Goal: Task Accomplishment & Management: Manage account settings

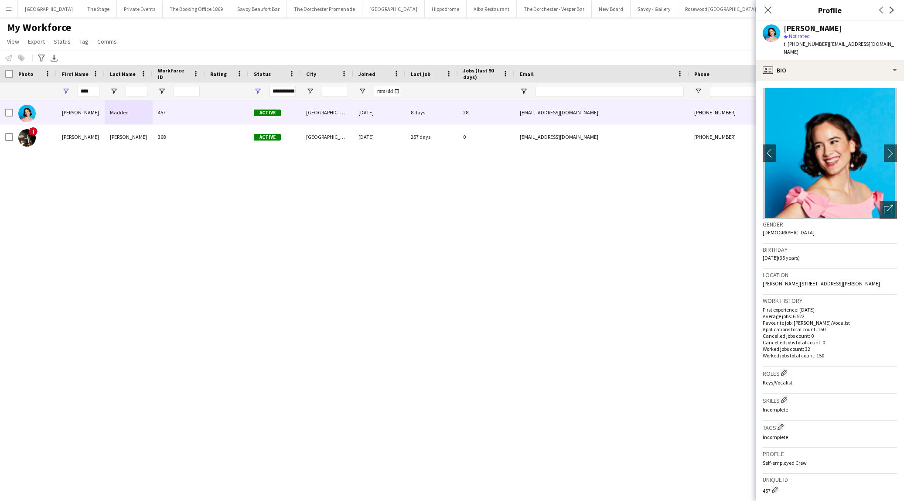
click at [449, 35] on div "My Workforce View Views Default view New view Update view Delete view Edit name…" at bounding box center [452, 36] width 904 height 30
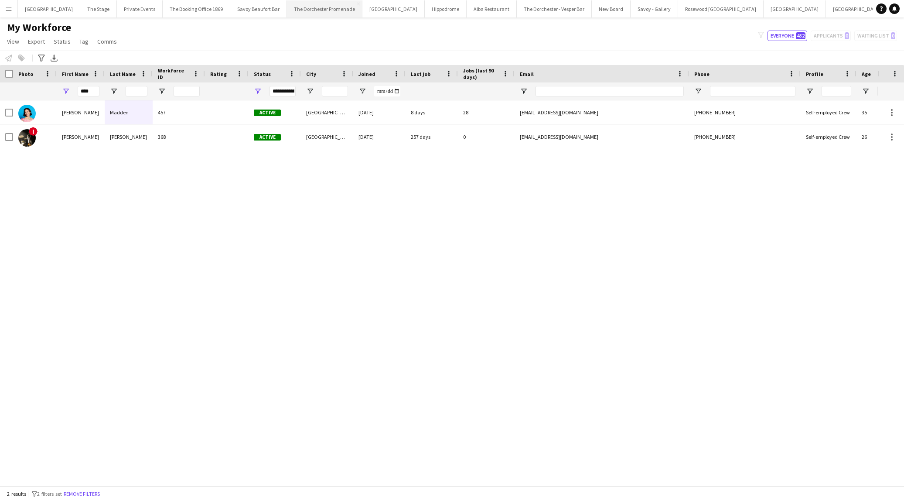
click at [317, 10] on button "The Dorchester Promenade Close" at bounding box center [324, 8] width 75 height 17
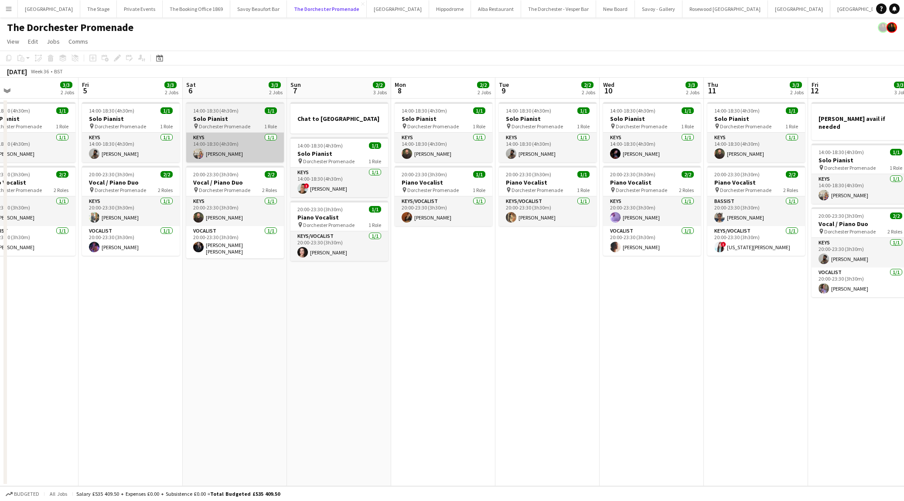
scroll to position [0, 286]
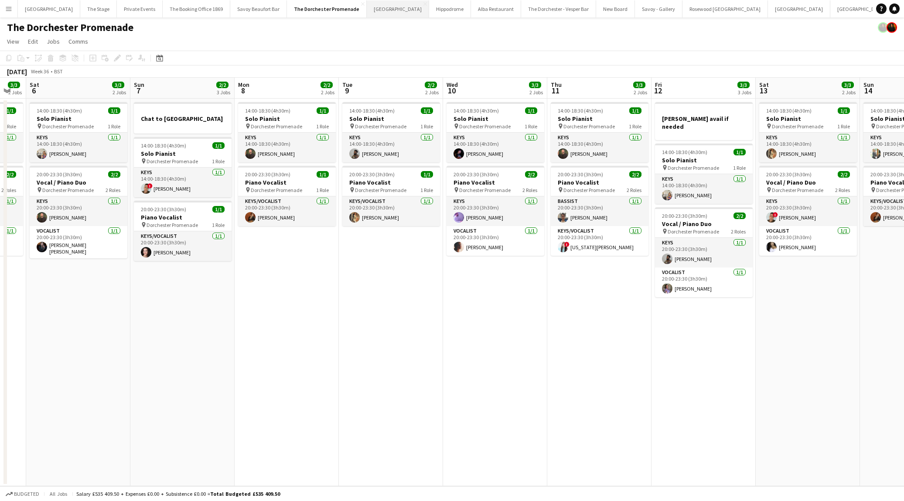
click at [374, 11] on button "[GEOGRAPHIC_DATA]" at bounding box center [398, 8] width 62 height 17
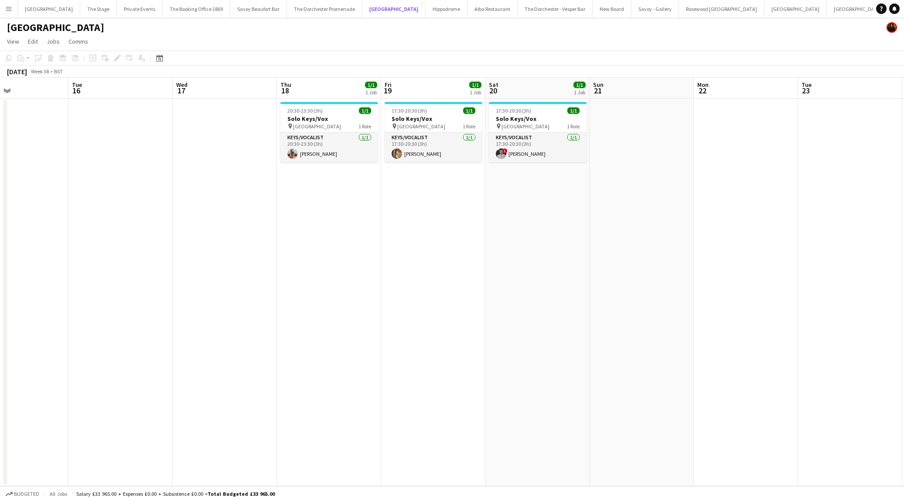
scroll to position [0, 355]
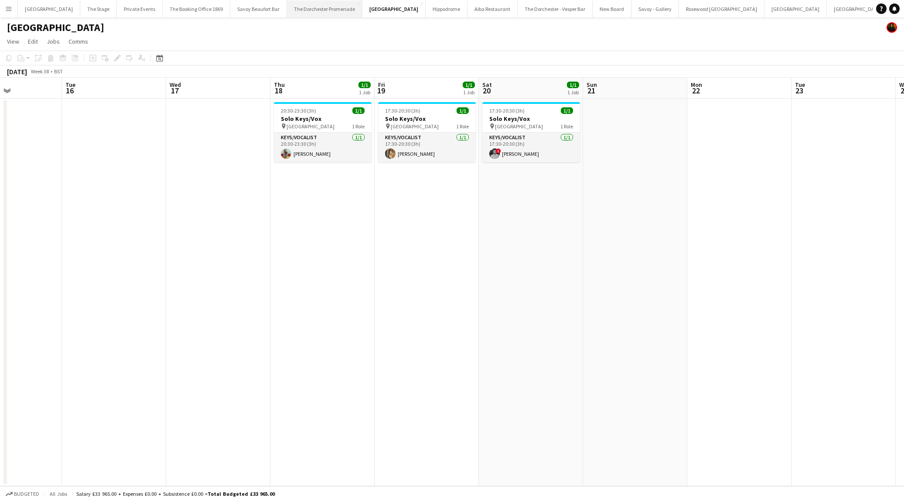
click at [328, 3] on button "The Dorchester Promenade Close" at bounding box center [324, 8] width 75 height 17
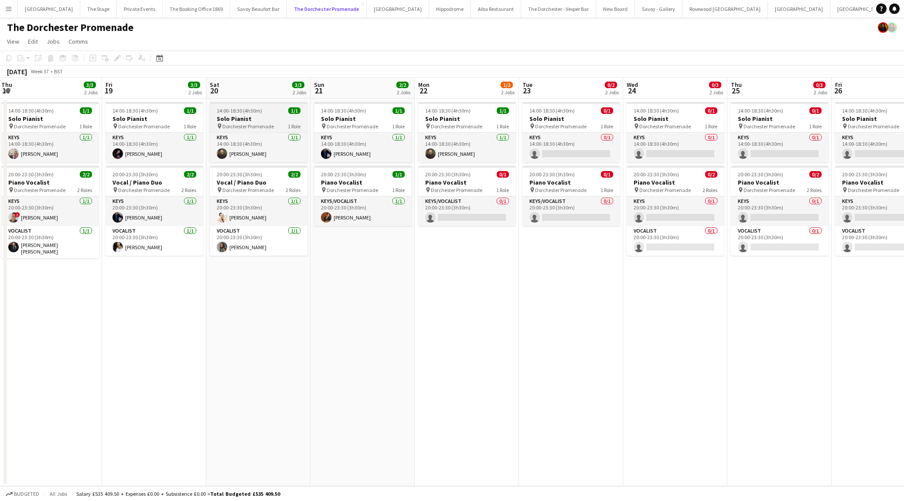
scroll to position [0, 313]
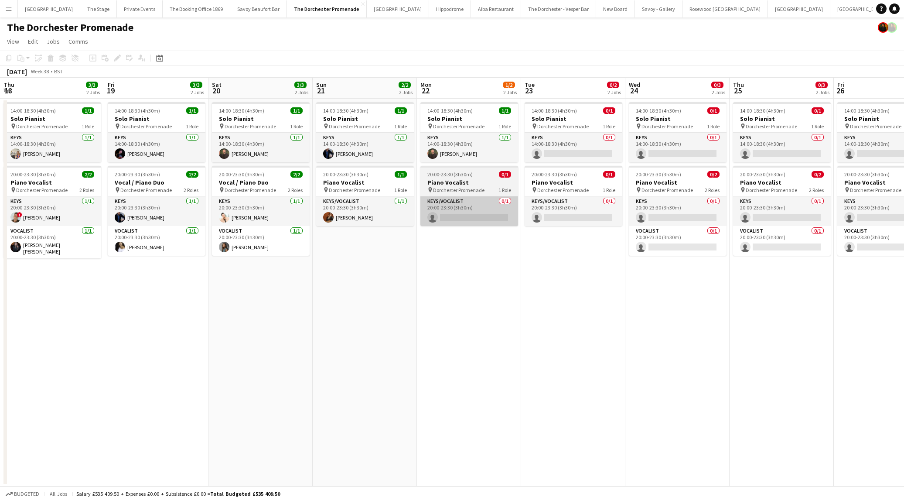
click at [480, 203] on app-card-role "Keys/Vocalist 0/1 20:00-23:30 (3h30m) single-neutral-actions" at bounding box center [469, 211] width 98 height 30
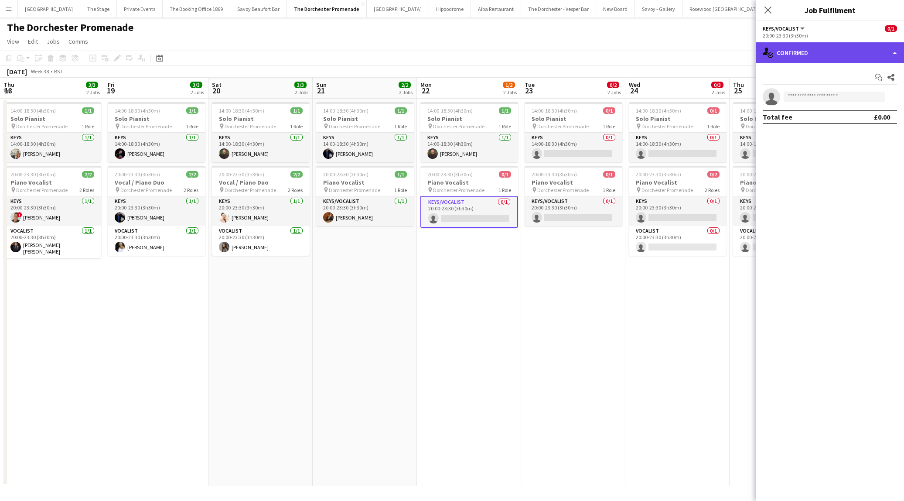
click at [789, 51] on div "single-neutral-actions-check-2 Confirmed" at bounding box center [830, 52] width 148 height 21
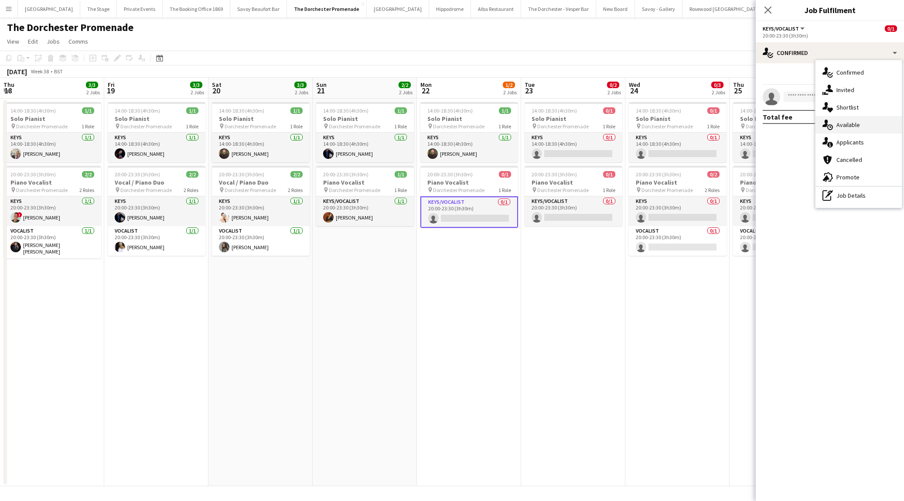
click at [844, 127] on span "Available" at bounding box center [848, 125] width 24 height 8
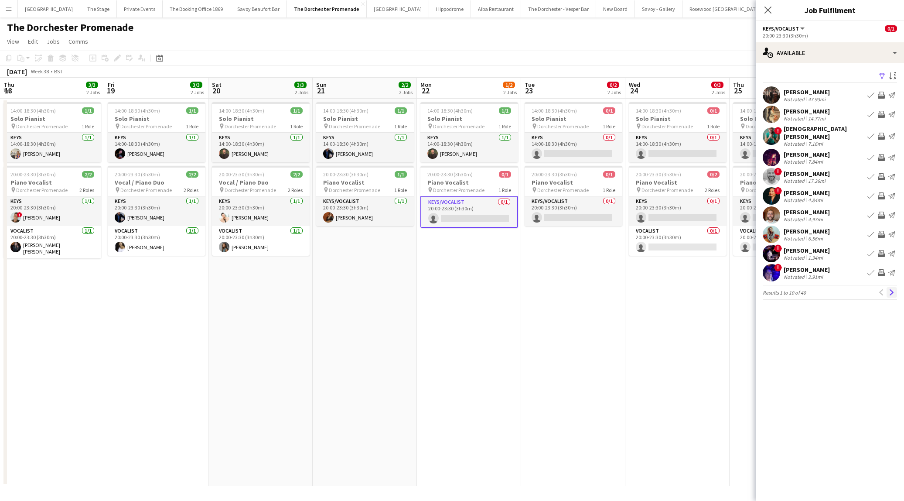
click at [890, 290] on button "Next" at bounding box center [891, 292] width 10 height 10
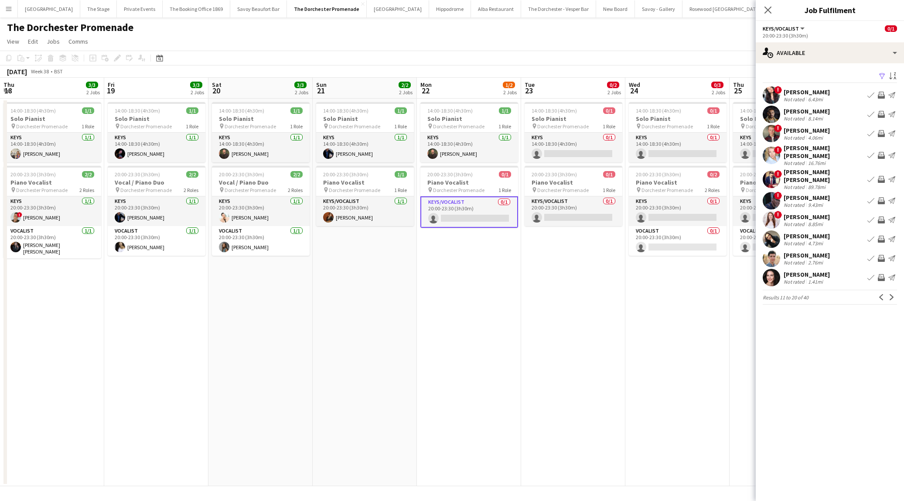
click at [483, 320] on app-date-cell "14:00-18:30 (4h30m) 1/1 Solo Pianist pin Dorchester Promenade 1 Role Keys [DATE…" at bounding box center [469, 292] width 104 height 387
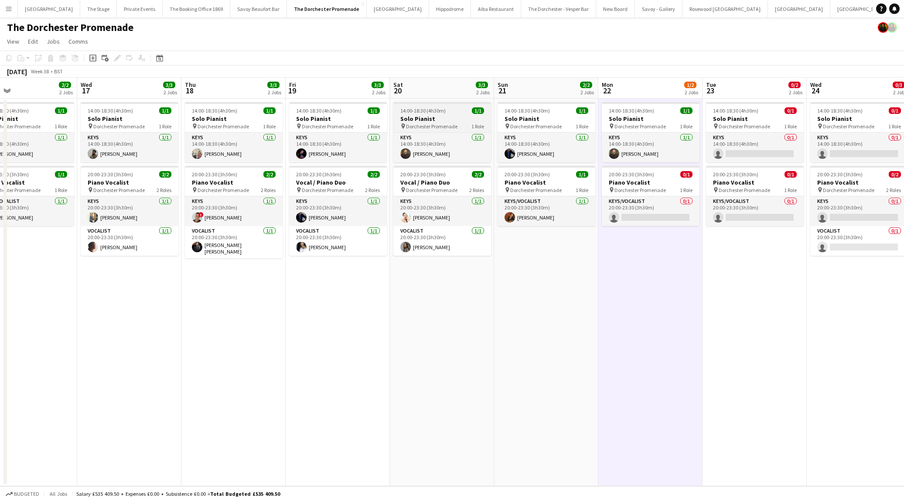
scroll to position [0, 236]
click at [521, 14] on button "The Dorchester - Vesper Bar Close" at bounding box center [558, 8] width 75 height 17
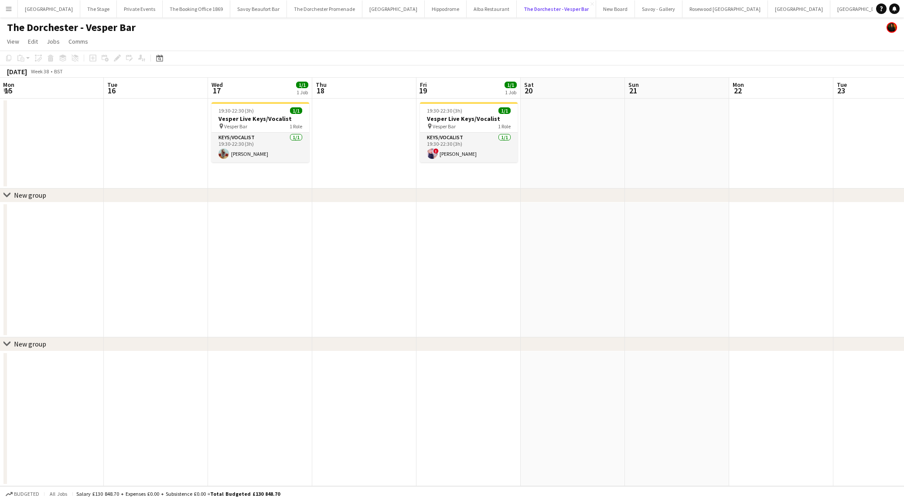
scroll to position [0, 320]
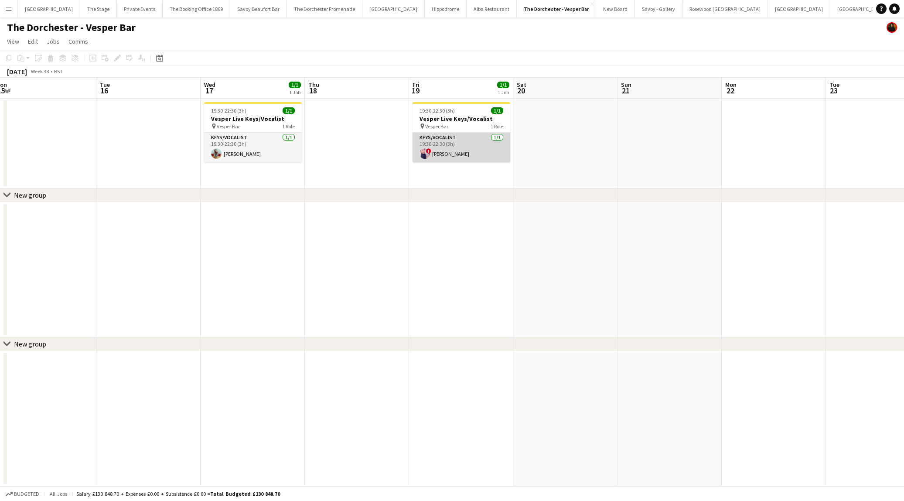
click at [468, 147] on app-card-role "Keys/Vocalist [DATE] 19:30-22:30 (3h) ! [PERSON_NAME]" at bounding box center [461, 148] width 98 height 30
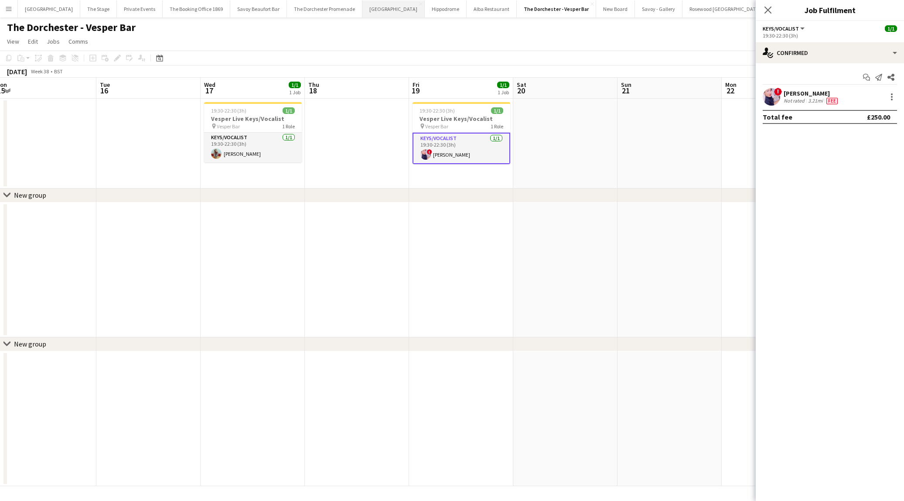
click at [374, 12] on button "[GEOGRAPHIC_DATA]" at bounding box center [393, 8] width 62 height 17
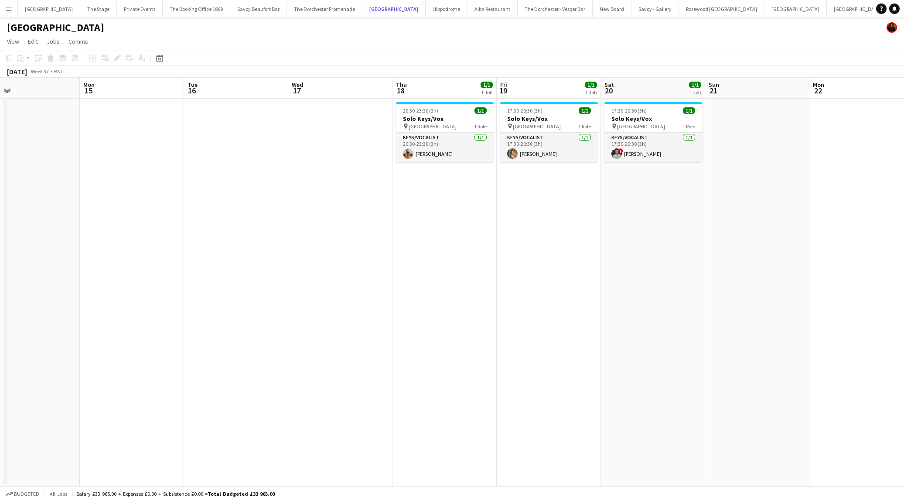
scroll to position [0, 335]
click at [528, 10] on button "The Dorchester - Vesper Bar Close" at bounding box center [555, 8] width 75 height 17
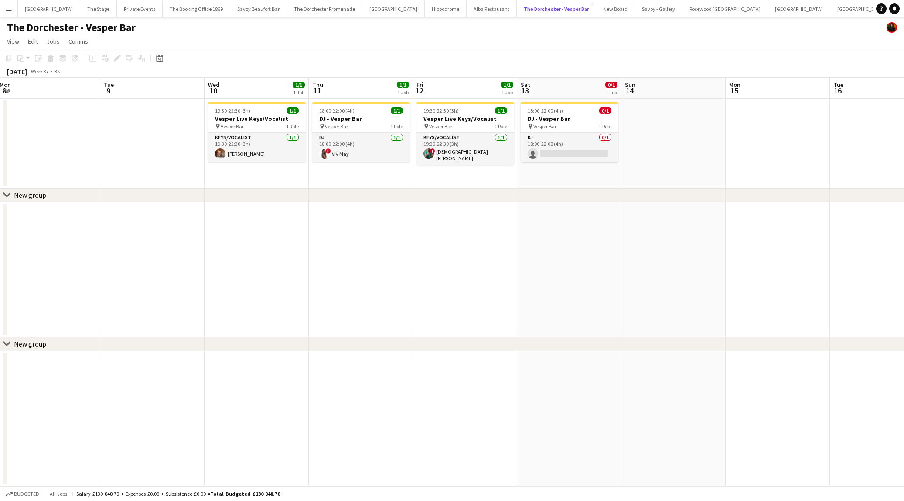
scroll to position [0, 282]
